Goal: Task Accomplishment & Management: Manage account settings

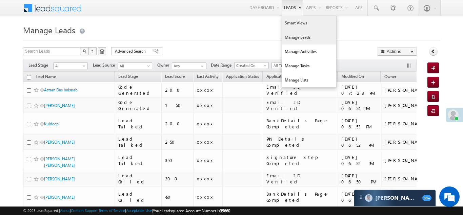
click at [298, 22] on link "Smart Views" at bounding box center [309, 23] width 54 height 14
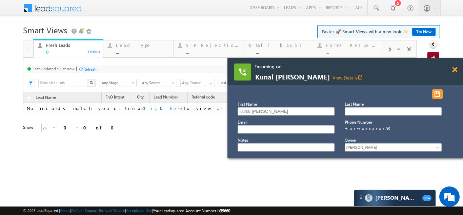
click at [455, 70] on span at bounding box center [454, 70] width 5 height 6
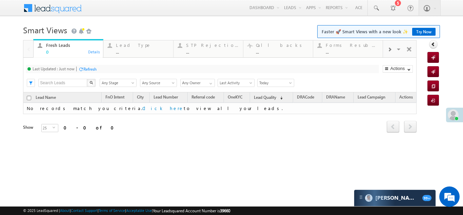
click at [392, 48] on div at bounding box center [389, 48] width 13 height 15
click at [341, 47] on div "Coded Today" at bounding box center [352, 44] width 53 height 5
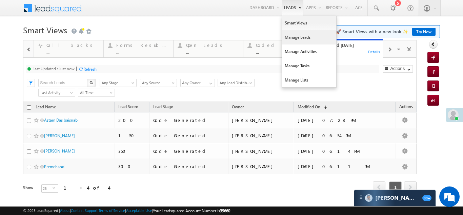
click at [291, 38] on link "Manage Leads" at bounding box center [309, 37] width 54 height 14
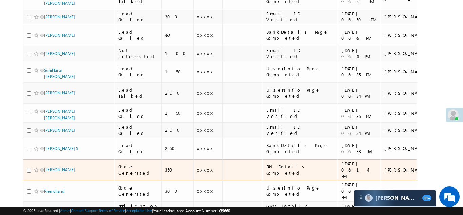
scroll to position [162, 0]
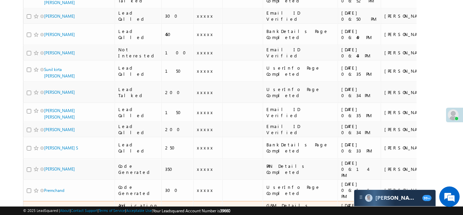
click at [54, 206] on link "[PERSON_NAME]" at bounding box center [59, 208] width 31 height 5
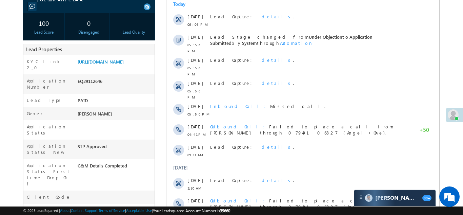
scroll to position [72, 0]
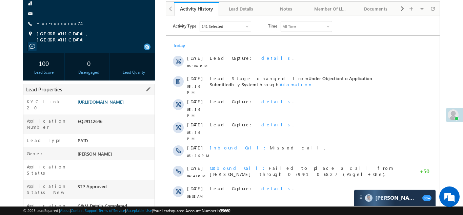
click at [116, 99] on link "https://angelbroking1-pk3em7sa.customui-test.leadsquared.com?leadId=fb7d5c4f-92…" at bounding box center [101, 102] width 46 height 6
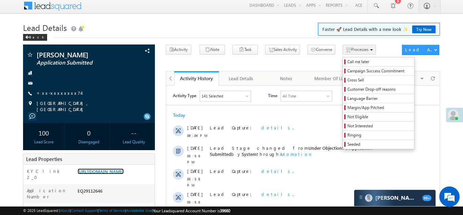
scroll to position [0, 0]
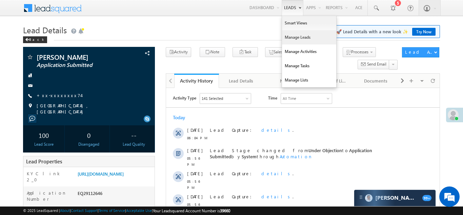
click at [293, 37] on link "Manage Leads" at bounding box center [309, 37] width 54 height 14
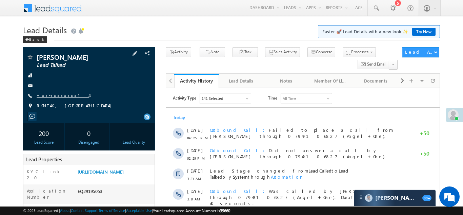
click at [54, 97] on link "+xx-xxxxxxxx14" at bounding box center [63, 95] width 53 height 6
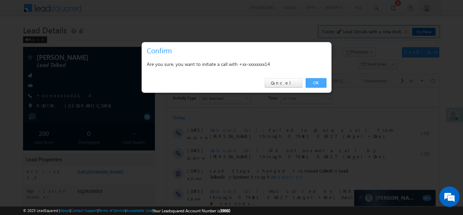
click at [314, 82] on link "OK" at bounding box center [316, 82] width 21 height 9
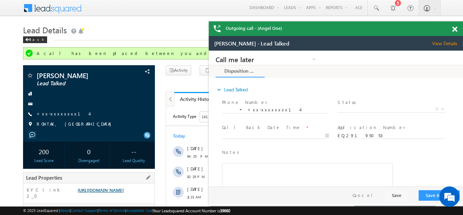
click at [113, 193] on link "https://angelbroking1-pk3em7sa.customui-test.leadsquared.com?leadId=8ffd71d3-1d…" at bounding box center [101, 190] width 46 height 6
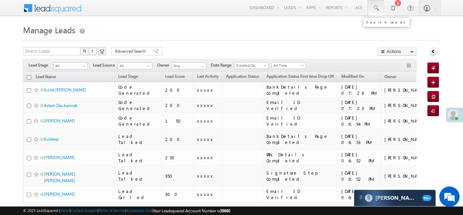
click at [375, 6] on span at bounding box center [376, 8] width 7 height 7
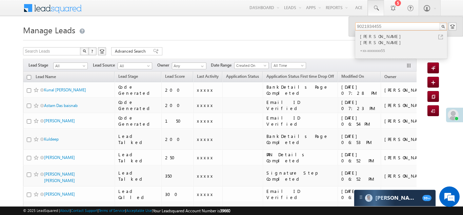
type input "9021934455"
click at [384, 38] on div "[PERSON_NAME] [PERSON_NAME]" at bounding box center [404, 40] width 91 height 14
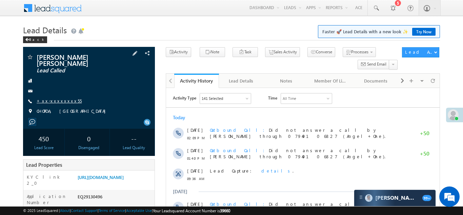
click at [55, 100] on link "+xx-xxxxxxxx55" at bounding box center [59, 101] width 45 height 6
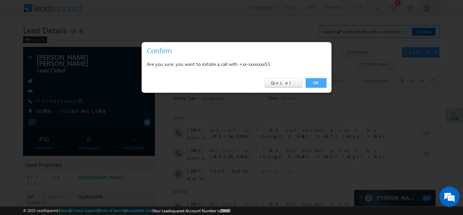
click at [315, 83] on link "OK" at bounding box center [316, 82] width 21 height 9
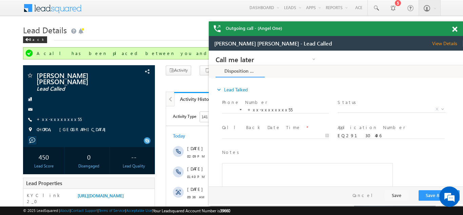
click at [454, 28] on span at bounding box center [454, 29] width 5 height 6
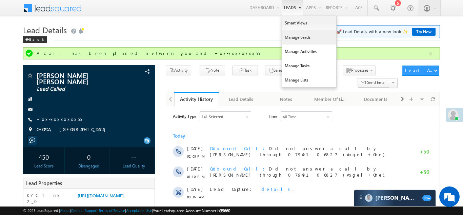
click at [296, 37] on link "Manage Leads" at bounding box center [309, 37] width 54 height 14
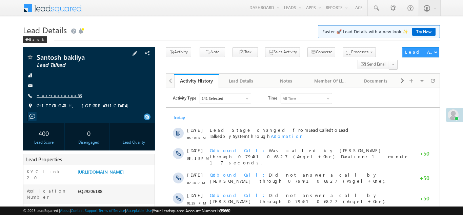
click at [54, 94] on link "+xx-xxxxxxxx53" at bounding box center [59, 95] width 45 height 6
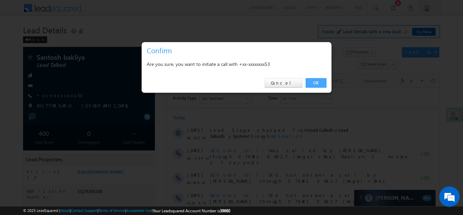
click at [316, 81] on link "OK" at bounding box center [316, 82] width 21 height 9
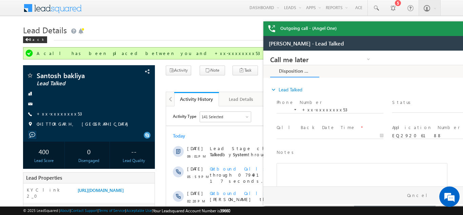
click at [453, 27] on div "Outgoing call - (Angel One)" at bounding box center [390, 28] width 254 height 15
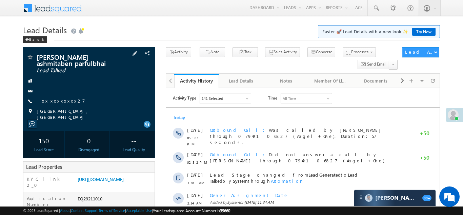
click at [53, 100] on link "+xx-xxxxxxxx27" at bounding box center [61, 101] width 48 height 6
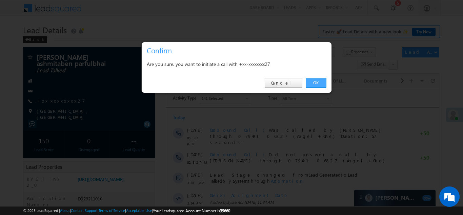
click at [315, 81] on link "OK" at bounding box center [316, 82] width 21 height 9
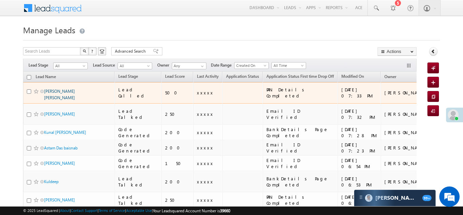
click at [64, 91] on link "[PERSON_NAME] [PERSON_NAME]" at bounding box center [59, 94] width 31 height 12
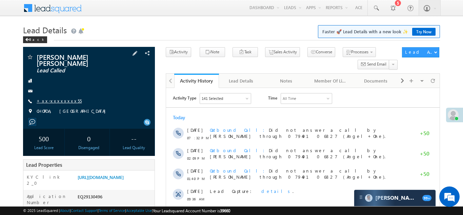
click at [56, 99] on link "+xx-xxxxxxxx55" at bounding box center [59, 101] width 45 height 6
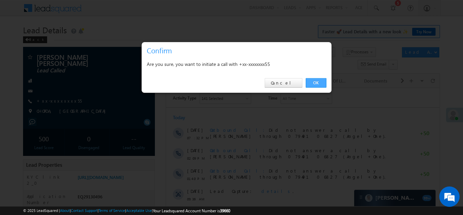
click at [315, 81] on link "OK" at bounding box center [316, 82] width 21 height 9
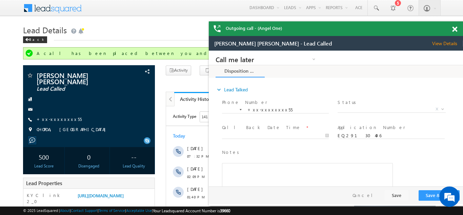
click at [454, 30] on span at bounding box center [454, 29] width 5 height 6
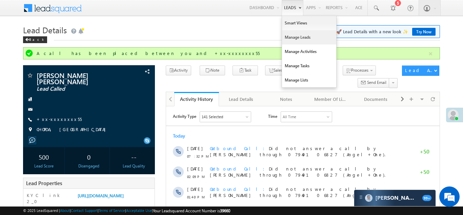
click at [286, 35] on link "Manage Leads" at bounding box center [309, 37] width 54 height 14
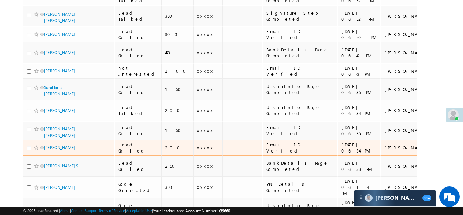
scroll to position [250, 0]
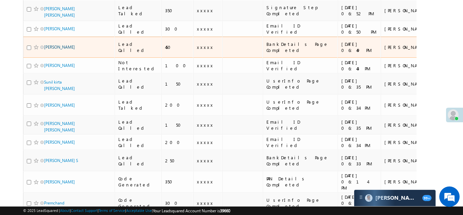
click at [55, 44] on link "[PERSON_NAME]" at bounding box center [59, 46] width 31 height 5
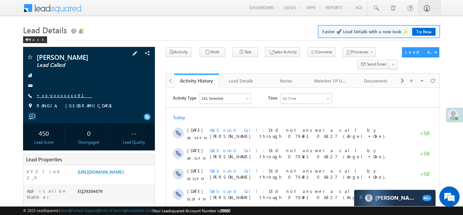
click at [57, 95] on link "+xx-xxxxxxxx91" at bounding box center [65, 95] width 56 height 6
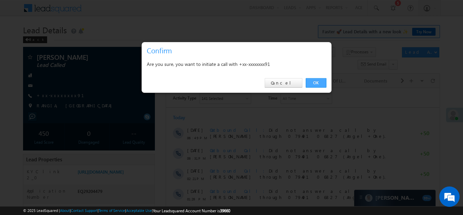
click at [316, 81] on link "OK" at bounding box center [316, 82] width 21 height 9
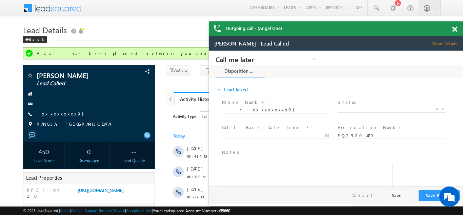
click at [455, 29] on span at bounding box center [454, 29] width 5 height 6
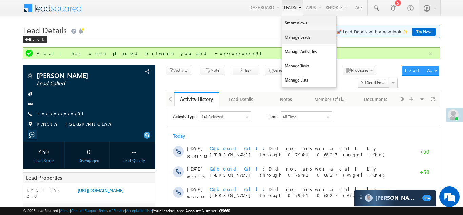
click at [293, 41] on link "Manage Leads" at bounding box center [309, 37] width 54 height 14
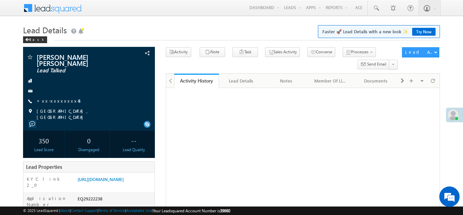
click at [56, 102] on link "+xx-xxxxxxxx45" at bounding box center [59, 101] width 44 height 6
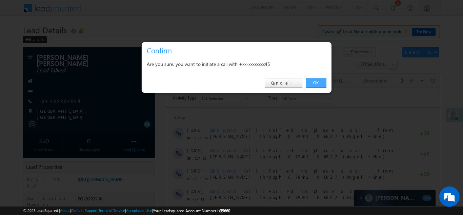
click at [312, 83] on link "OK" at bounding box center [316, 82] width 21 height 9
